Goal: Transaction & Acquisition: Download file/media

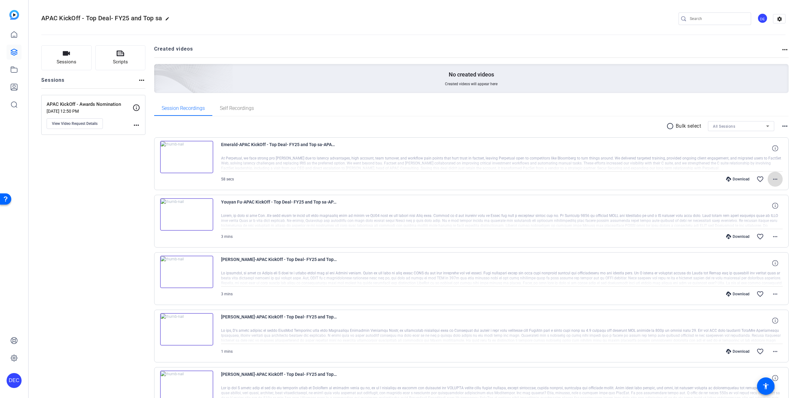
click at [774, 181] on mat-icon "more_horiz" at bounding box center [775, 180] width 8 height 8
click at [755, 209] on span "Download MP4" at bounding box center [755, 208] width 38 height 8
click at [774, 235] on mat-icon "more_horiz" at bounding box center [775, 237] width 8 height 8
click at [753, 264] on span "Download MP4" at bounding box center [755, 266] width 38 height 8
click at [771, 297] on mat-icon "more_horiz" at bounding box center [775, 295] width 8 height 8
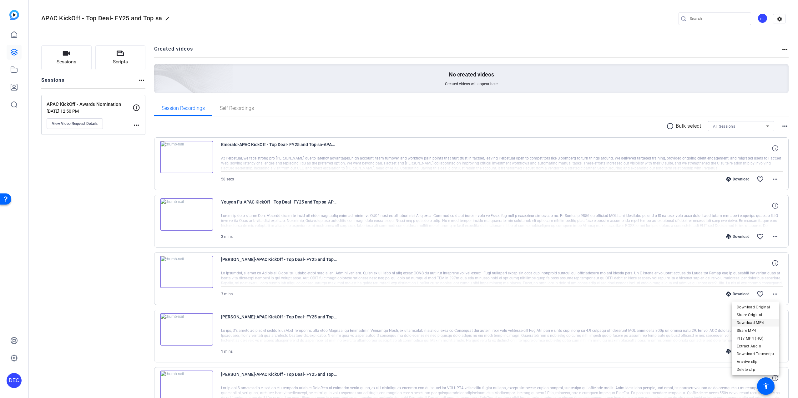
click at [755, 324] on span "Download MP4" at bounding box center [755, 323] width 38 height 8
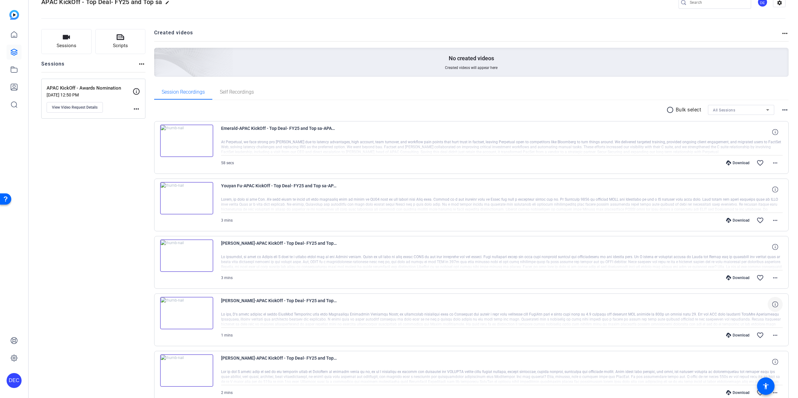
scroll to position [25, 0]
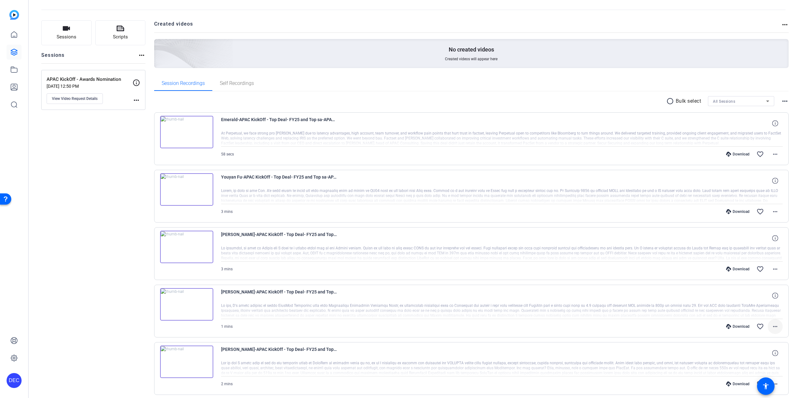
click at [767, 327] on span at bounding box center [774, 326] width 15 height 15
click at [756, 268] on span "Download MP4" at bounding box center [755, 267] width 38 height 8
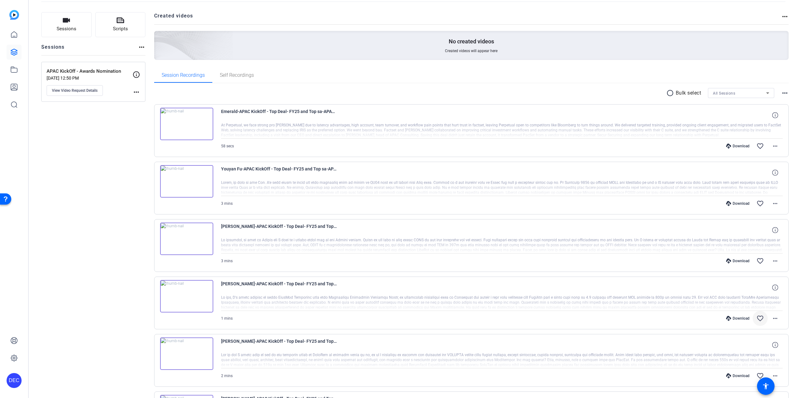
scroll to position [98, 0]
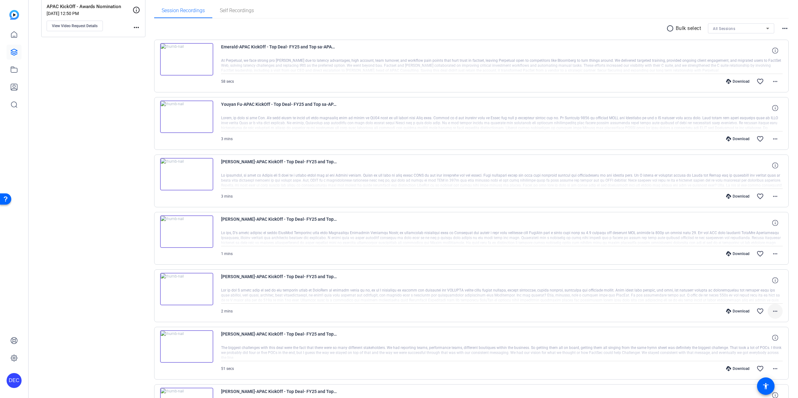
click at [772, 312] on mat-icon "more_horiz" at bounding box center [775, 312] width 8 height 8
click at [746, 244] on span "Download MP4" at bounding box center [755, 244] width 38 height 8
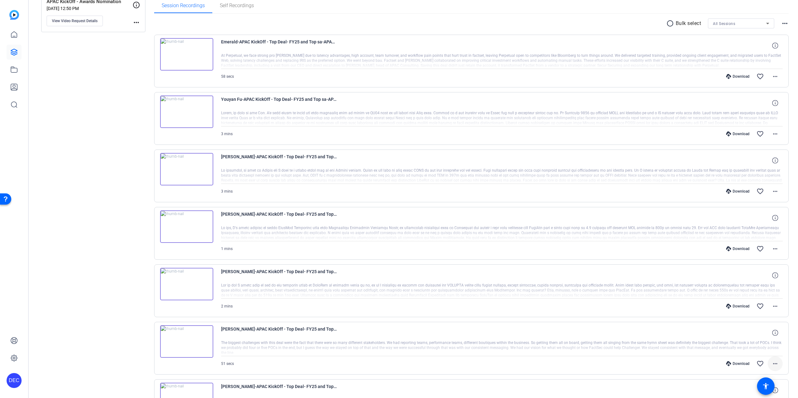
scroll to position [108, 0]
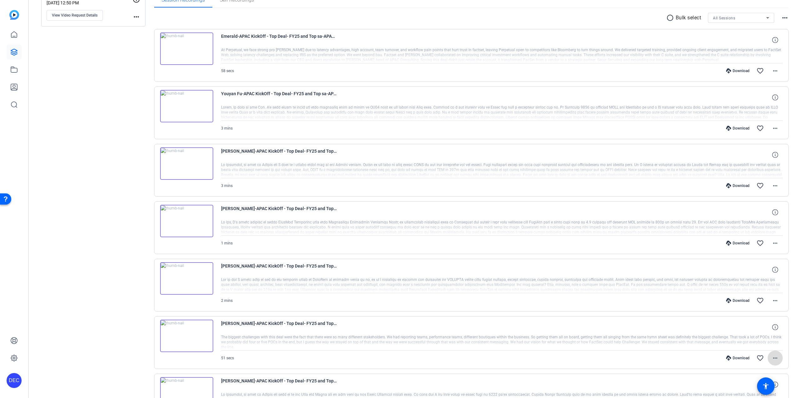
click at [772, 357] on mat-icon "more_horiz" at bounding box center [775, 359] width 8 height 8
click at [754, 289] on span "Download MP4" at bounding box center [755, 291] width 38 height 8
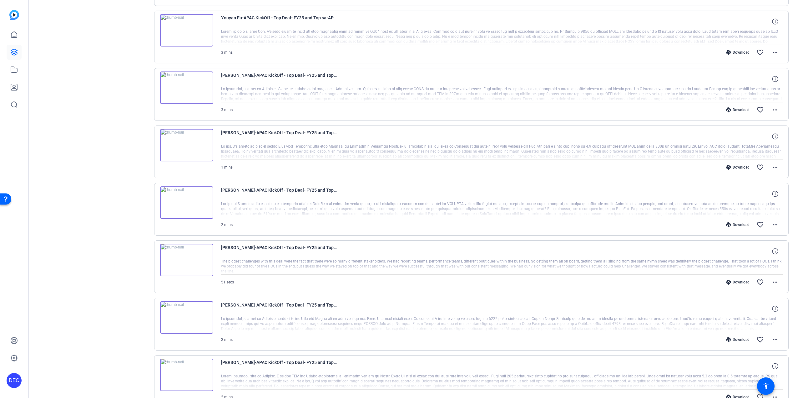
scroll to position [191, 0]
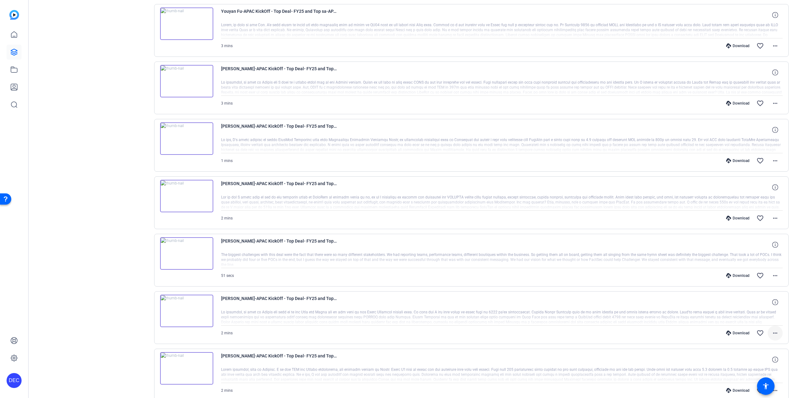
click at [771, 334] on mat-icon "more_horiz" at bounding box center [775, 334] width 8 height 8
click at [748, 276] on span "Download MP4" at bounding box center [755, 274] width 38 height 8
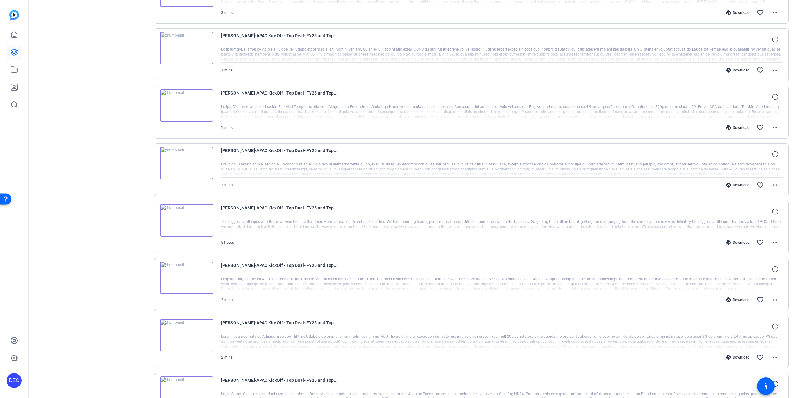
scroll to position [225, 0]
click at [139, 233] on div "Sessions Scripts Sessions more_horiz APAC KickOff - Awards Nomination Aug 12, 2…" at bounding box center [93, 167] width 104 height 694
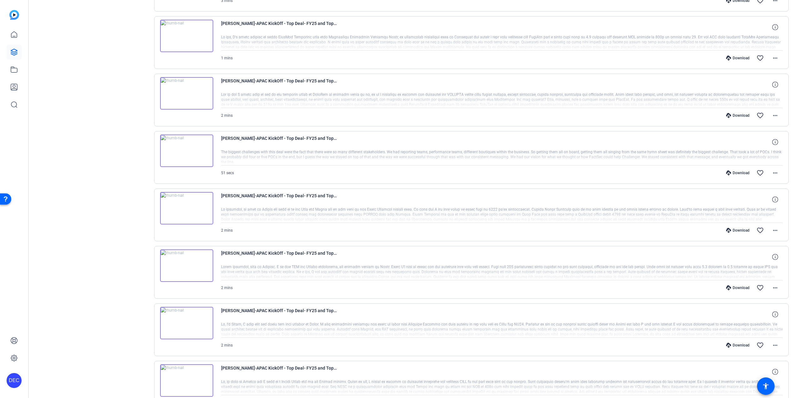
scroll to position [294, 0]
click at [771, 286] on mat-icon "more_horiz" at bounding box center [775, 288] width 8 height 8
click at [748, 317] on span "Download MP4" at bounding box center [755, 317] width 38 height 8
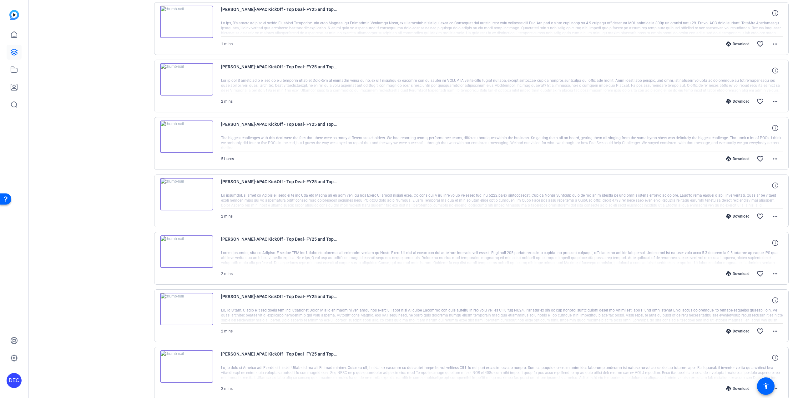
scroll to position [315, 0]
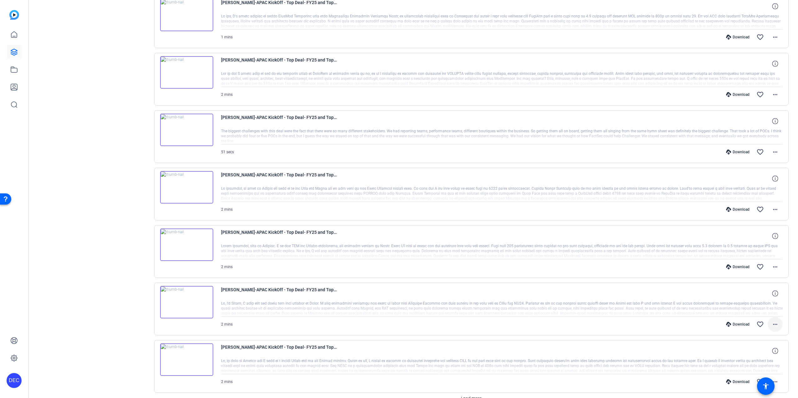
click at [771, 325] on mat-icon "more_horiz" at bounding box center [775, 325] width 8 height 8
click at [758, 265] on span "Download MP4" at bounding box center [755, 265] width 38 height 8
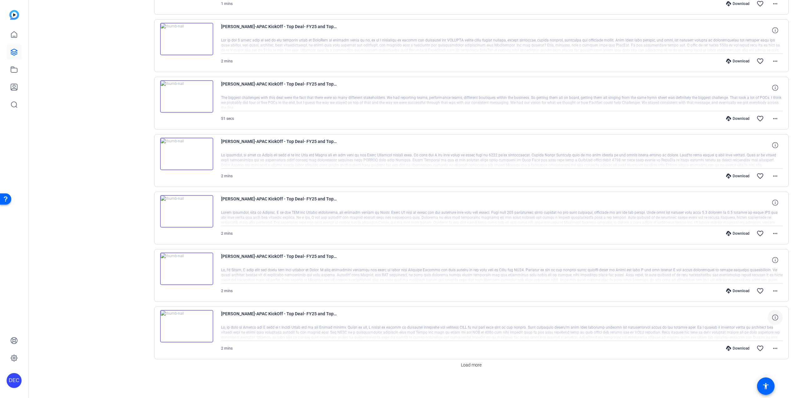
scroll to position [348, 0]
click at [772, 348] on mat-icon "more_horiz" at bounding box center [775, 349] width 8 height 8
click at [750, 287] on span "Download MP4" at bounding box center [755, 289] width 38 height 8
click at [472, 365] on span "Load more" at bounding box center [471, 365] width 21 height 7
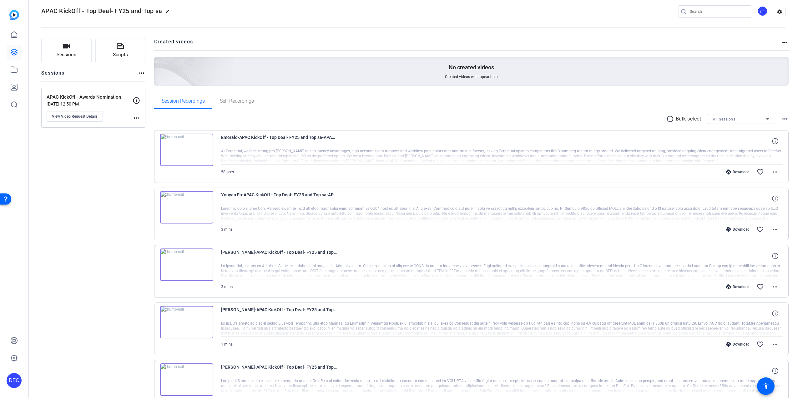
scroll to position [0, 0]
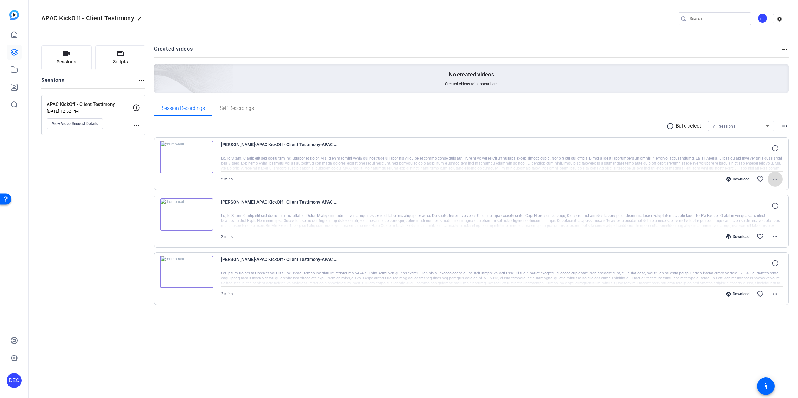
click at [775, 180] on mat-icon "more_horiz" at bounding box center [775, 180] width 8 height 8
click at [756, 209] on span "Download MP4" at bounding box center [759, 208] width 38 height 8
click at [771, 293] on mat-icon "more_horiz" at bounding box center [775, 295] width 8 height 8
click at [0, 0] on span "Download MP4" at bounding box center [0, 0] width 0 height 0
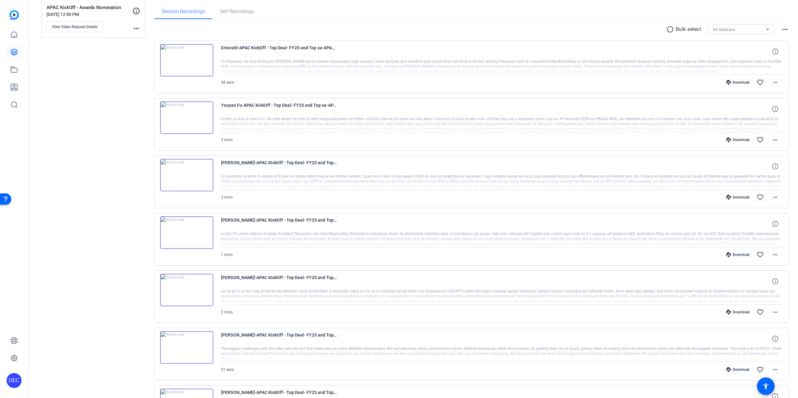
scroll to position [71, 0]
